Goal: Information Seeking & Learning: Understand process/instructions

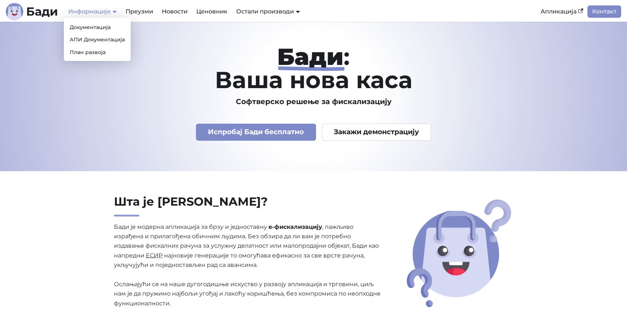
click at [89, 10] on link "Информације" at bounding box center [92, 11] width 49 height 7
click at [91, 33] on ul "Документација АПИ Документација План развоја" at bounding box center [97, 39] width 67 height 43
click at [91, 38] on link "АПИ Документација" at bounding box center [97, 39] width 61 height 11
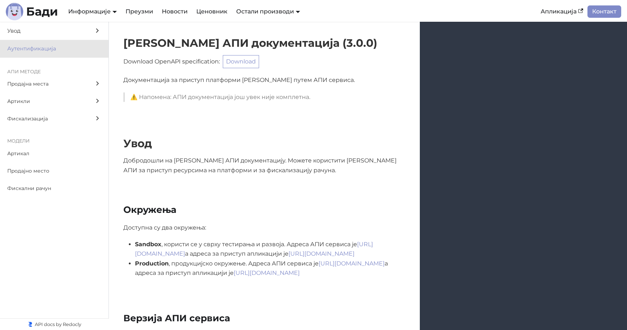
click at [56, 52] on span "Аутентификација" at bounding box center [47, 48] width 80 height 9
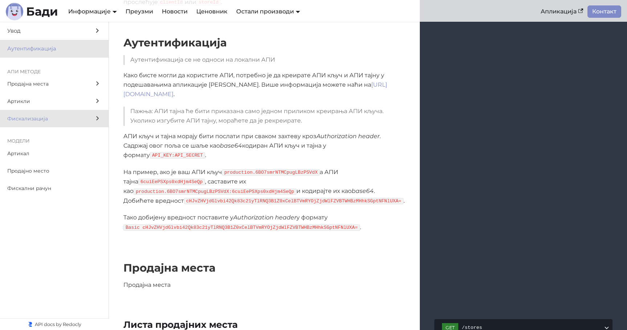
click at [47, 113] on label "Фискализација" at bounding box center [54, 118] width 109 height 17
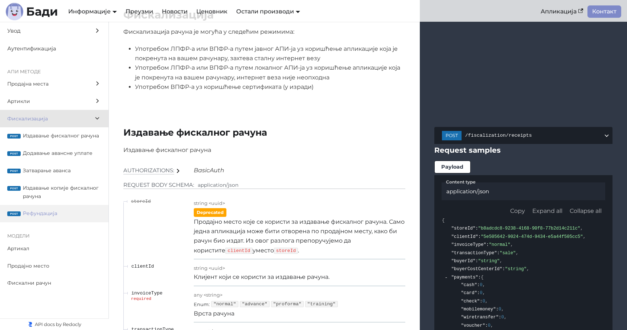
click at [39, 212] on span "Рефундација" at bounding box center [62, 214] width 78 height 8
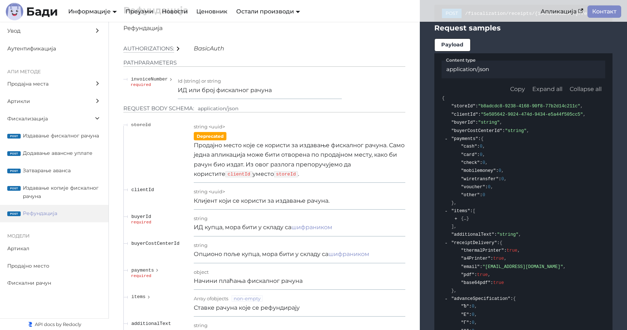
click at [65, 213] on span "Рефундација" at bounding box center [62, 214] width 78 height 8
click at [62, 177] on label "post Затварање аванса" at bounding box center [54, 170] width 109 height 17
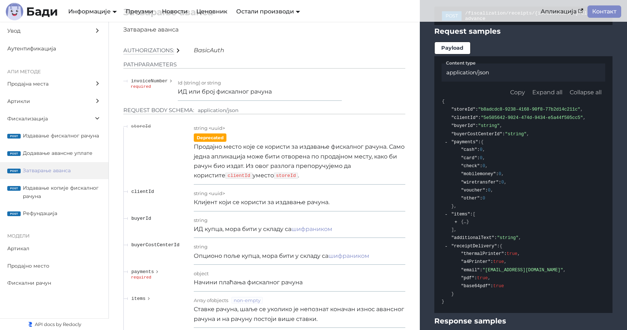
click at [229, 181] on p "Продајно место које се користи за издавање фискалног рачуна. Само једна апликац…" at bounding box center [300, 161] width 212 height 38
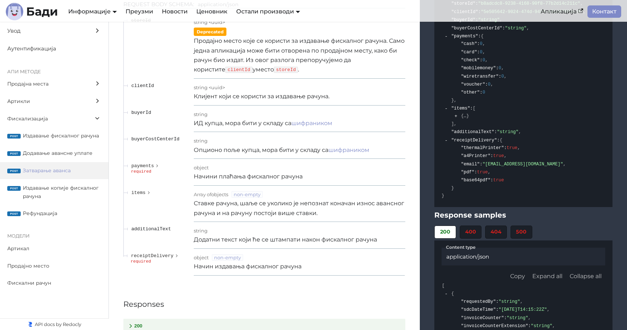
scroll to position [7884, 0]
click at [63, 214] on span "Рефундација" at bounding box center [62, 214] width 78 height 8
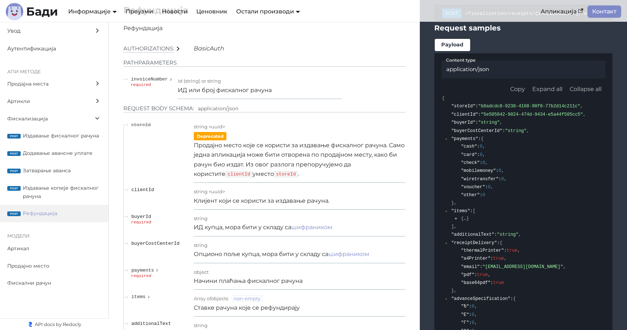
click at [480, 16] on span "/fiscalization/receipts/{invoiceNumber}/refund" at bounding box center [534, 13] width 138 height 5
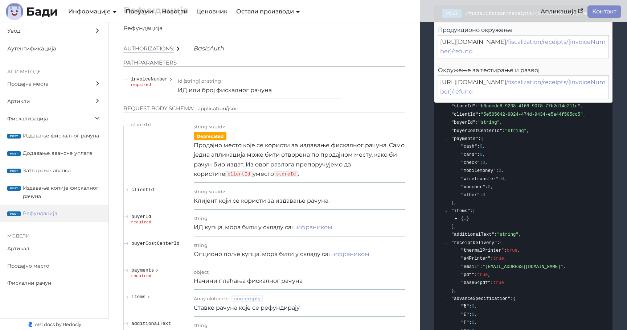
click at [480, 59] on div "[URL][DOMAIN_NAME] /fiscalization/receipts/{invoiceNumber}/refund" at bounding box center [523, 47] width 171 height 24
